Goal: Information Seeking & Learning: Learn about a topic

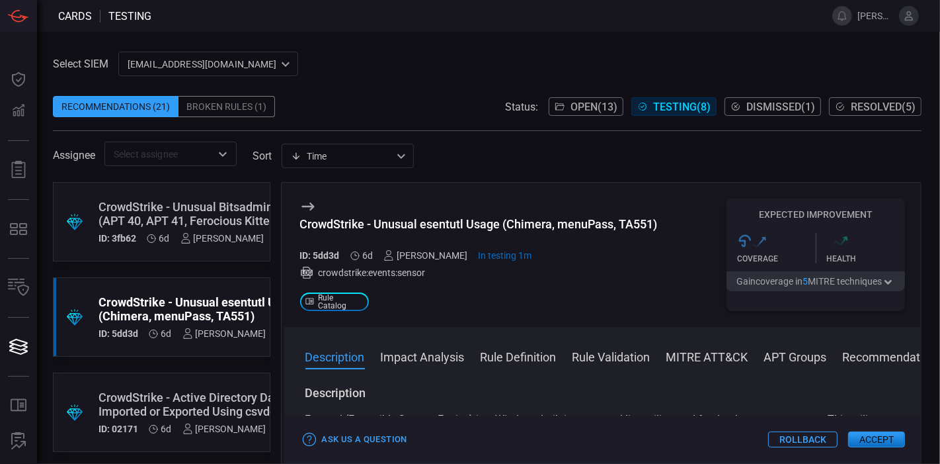
scroll to position [11, 0]
click at [686, 108] on span "Testing ( 8 )" at bounding box center [682, 107] width 58 height 13
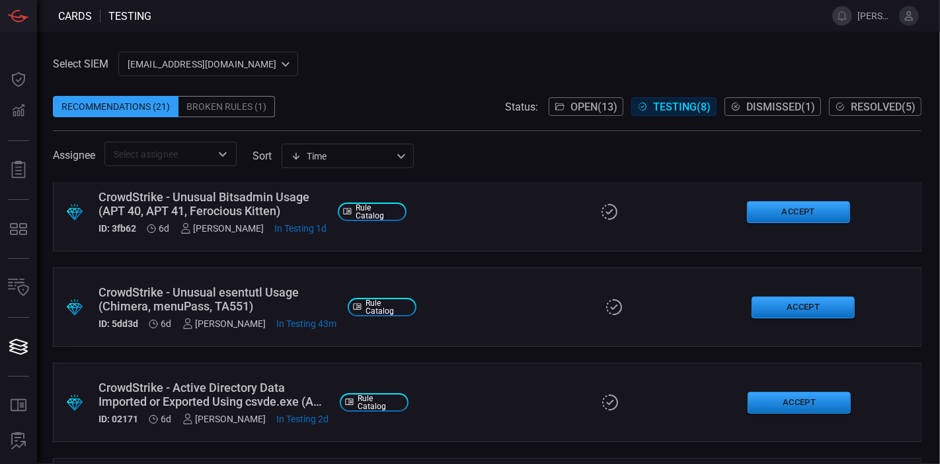
scroll to position [11, 0]
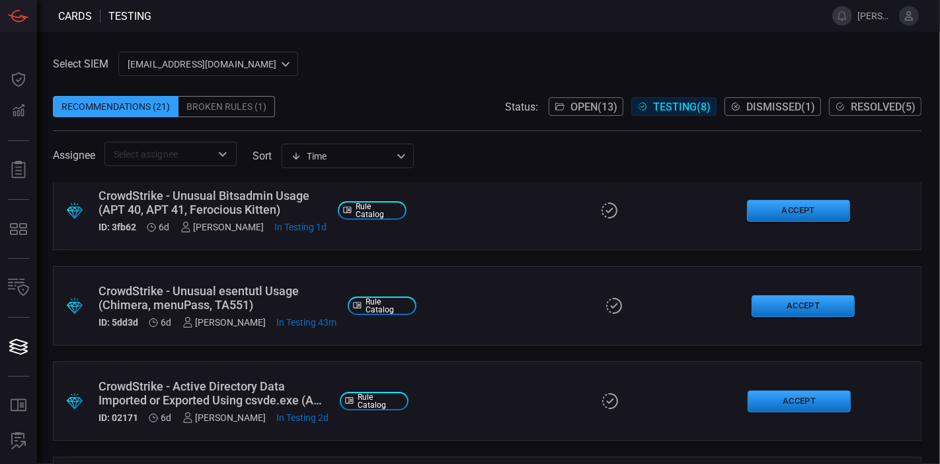
click at [487, 309] on div at bounding box center [614, 305] width 254 height 19
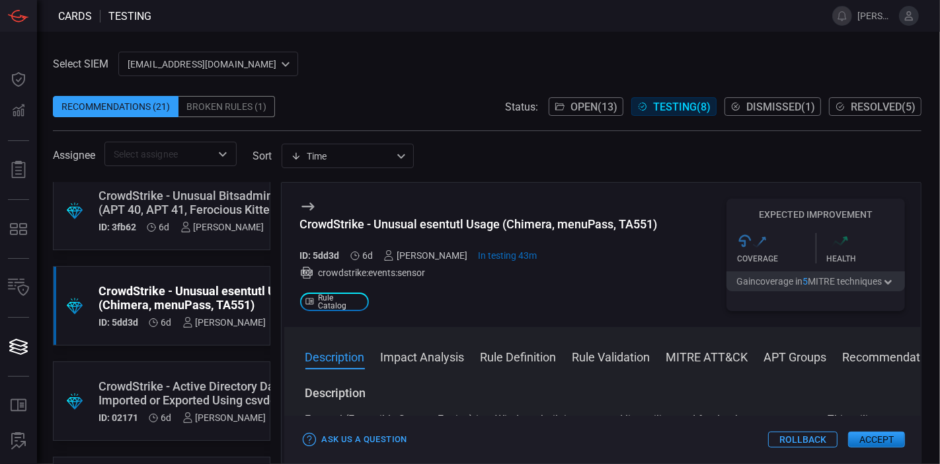
click at [300, 211] on icon at bounding box center [308, 206] width 16 height 16
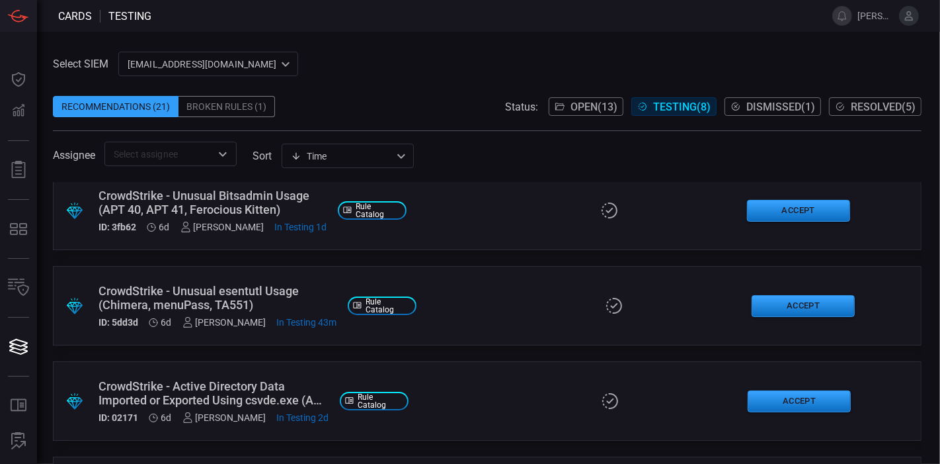
click at [491, 291] on div ".suggested_cards_icon{fill:url(#suggested_cards_icon);} CrowdStrike - Unusual e…" at bounding box center [487, 305] width 869 height 79
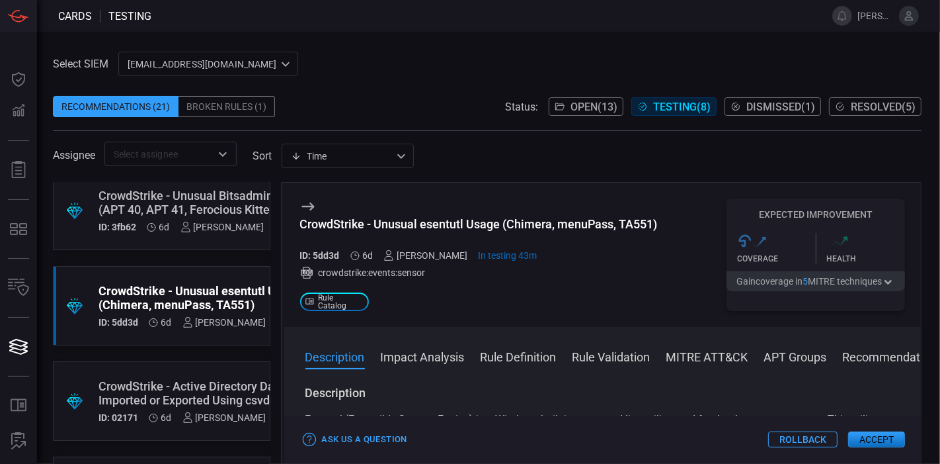
click at [225, 114] on div "Broken Rules (1)" at bounding box center [227, 106] width 97 height 21
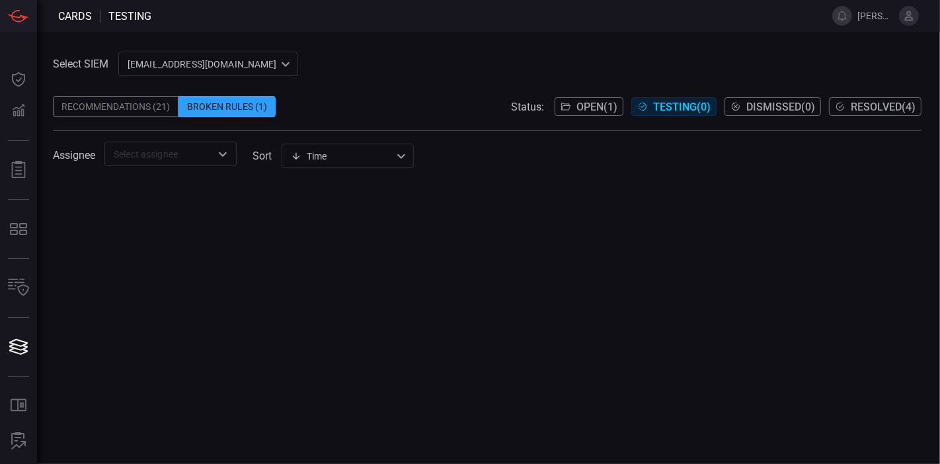
click at [109, 104] on div "Recommendations (21)" at bounding box center [116, 106] width 126 height 21
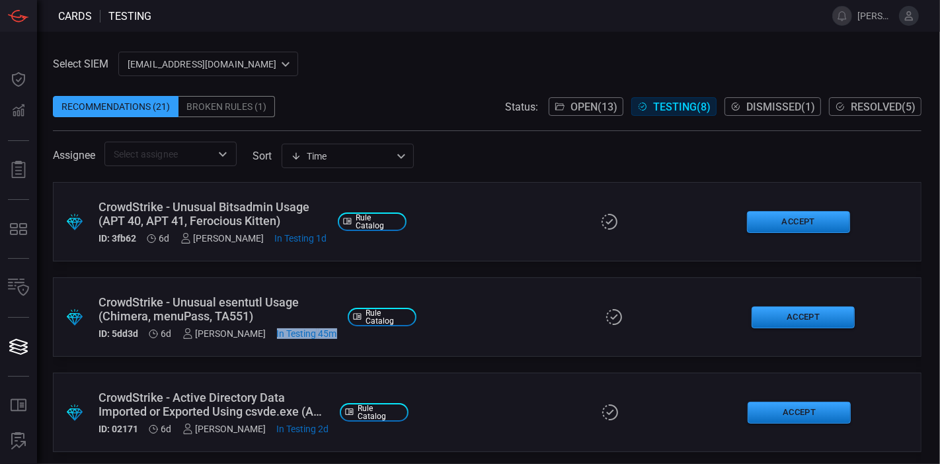
drag, startPoint x: 261, startPoint y: 331, endPoint x: 327, endPoint y: 335, distance: 66.2
click at [327, 335] on div ".suggested_cards_icon{fill:url(#suggested_cards_icon);} CrowdStrike - Unusual e…" at bounding box center [487, 316] width 869 height 79
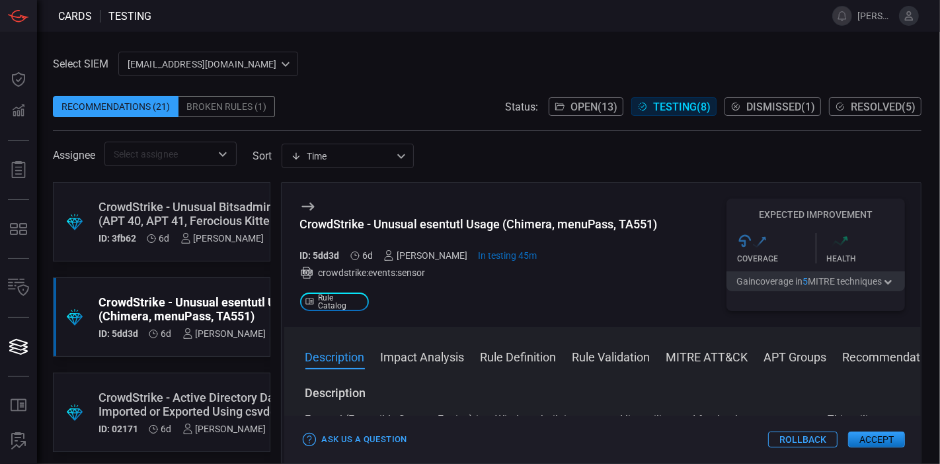
click at [691, 110] on span "Testing ( 8 )" at bounding box center [682, 107] width 58 height 13
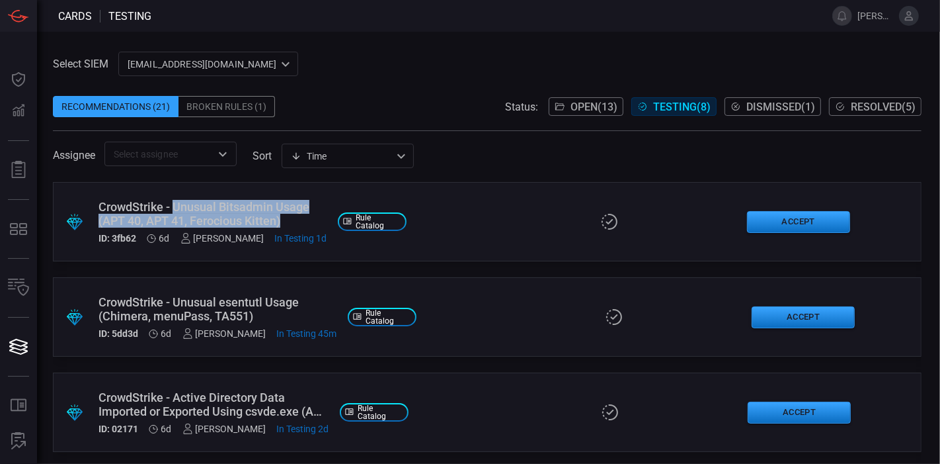
drag, startPoint x: 174, startPoint y: 203, endPoint x: 282, endPoint y: 224, distance: 109.7
click at [282, 224] on div "CrowdStrike - Unusual Bitsadmin Usage (APT 40, APT 41, Ferocious Kitten)" at bounding box center [213, 214] width 229 height 28
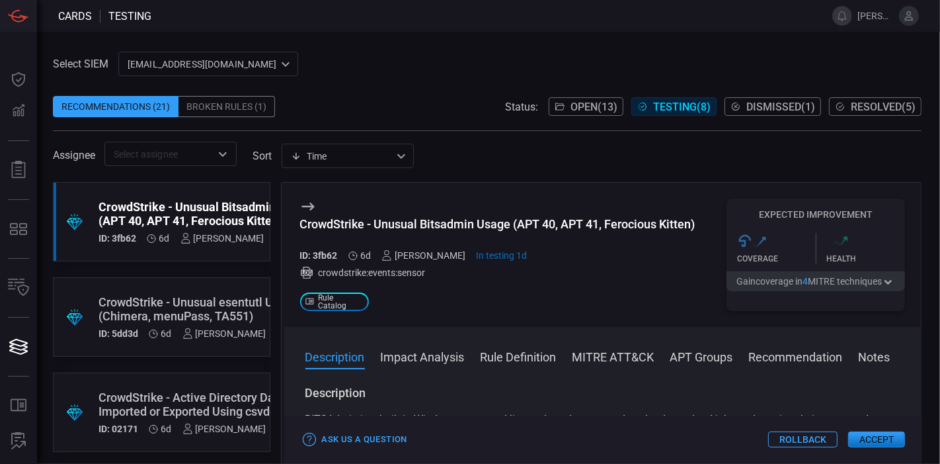
click at [173, 311] on div "CrowdStrike - Unusual esentutl Usage (Chimera, menuPass, TA551)" at bounding box center [218, 309] width 239 height 28
